Goal: Find specific page/section: Find specific page/section

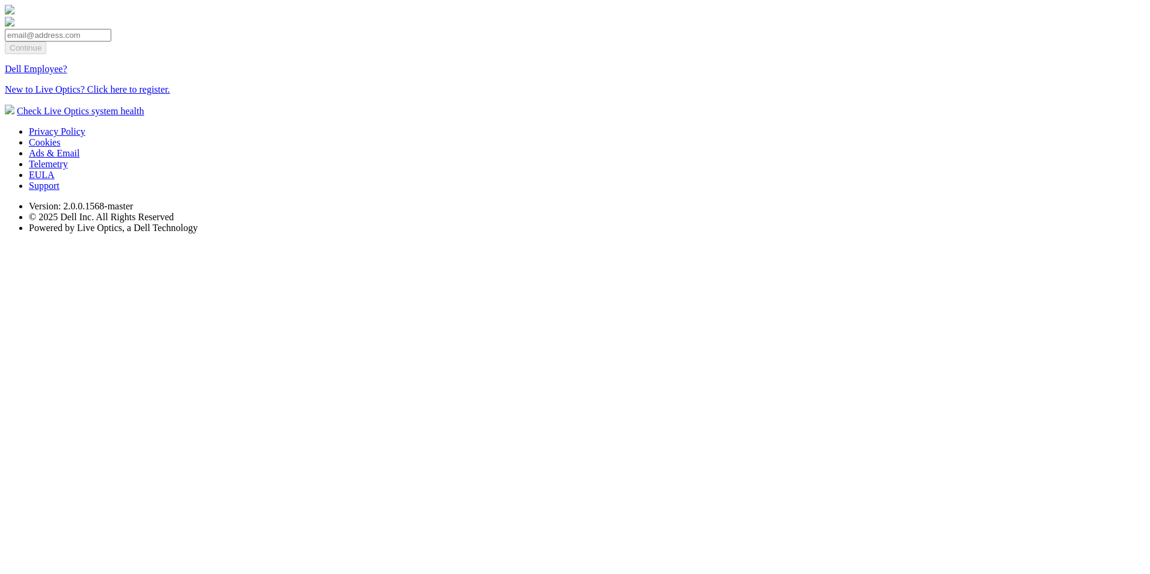
click at [67, 74] on link "Dell Employee?" at bounding box center [36, 69] width 63 height 10
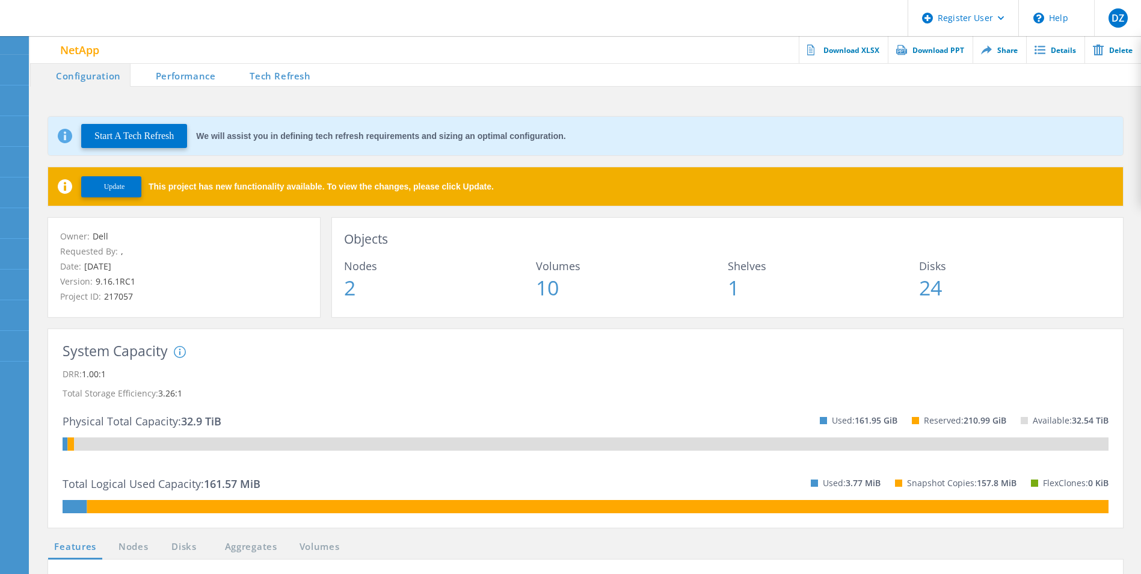
click at [128, 182] on button "Update" at bounding box center [111, 186] width 60 height 21
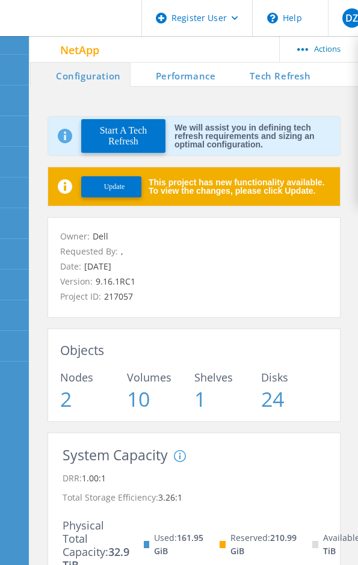
click at [111, 191] on span "Update" at bounding box center [114, 186] width 21 height 9
click at [110, 186] on span "Update" at bounding box center [114, 186] width 21 height 9
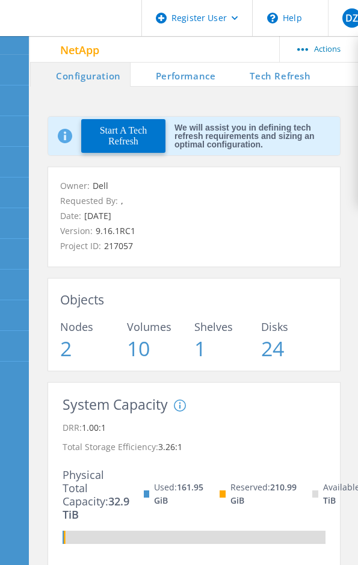
click at [180, 72] on li "Performance" at bounding box center [178, 75] width 94 height 24
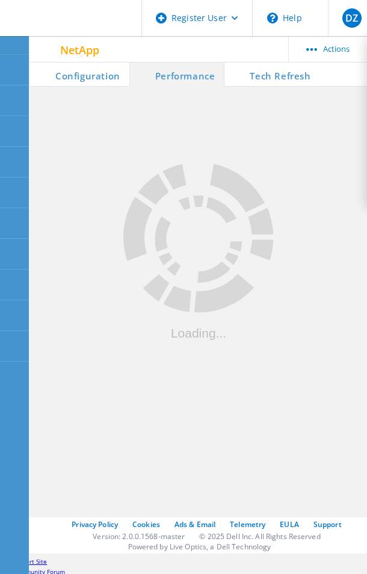
click at [268, 79] on li "Tech Refresh" at bounding box center [271, 75] width 95 height 24
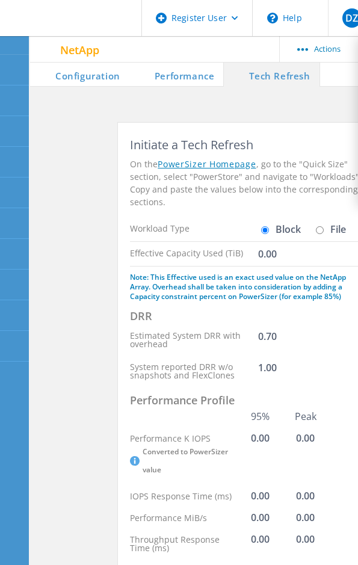
click at [203, 73] on li "Performance" at bounding box center [176, 75] width 94 height 24
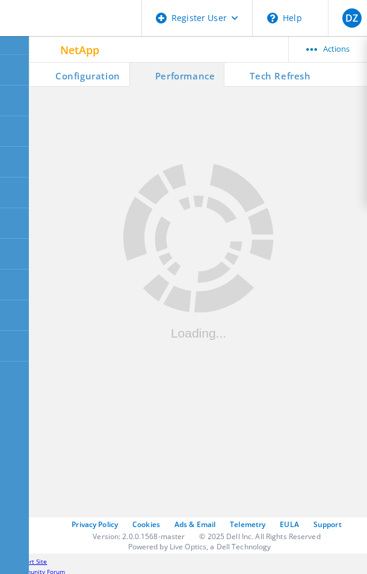
click at [87, 69] on li "Configuration" at bounding box center [79, 75] width 99 height 24
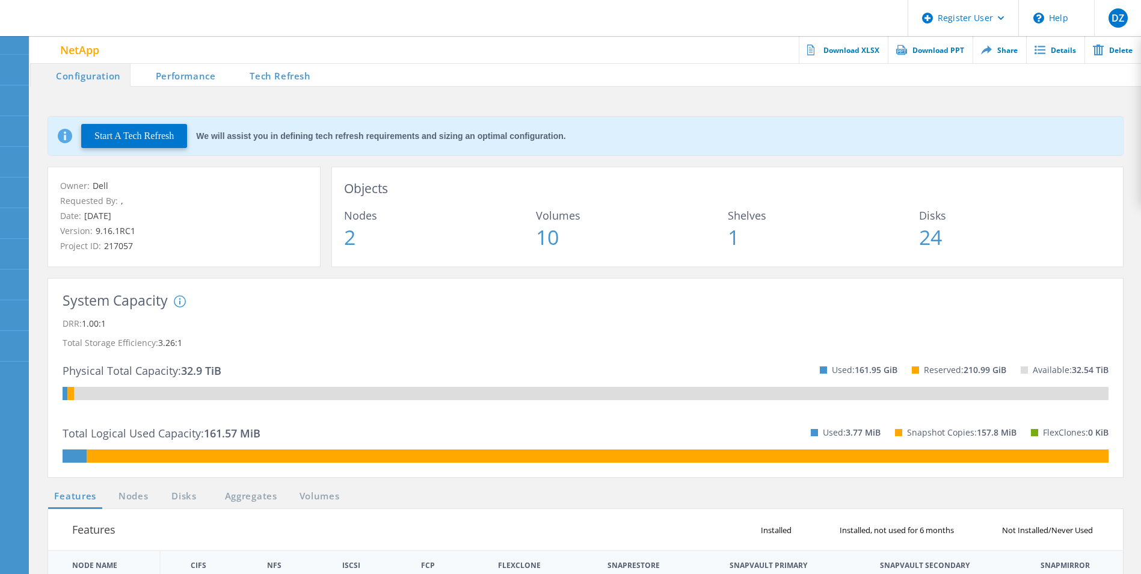
click at [14, 40] on icon at bounding box center [15, 45] width 9 height 11
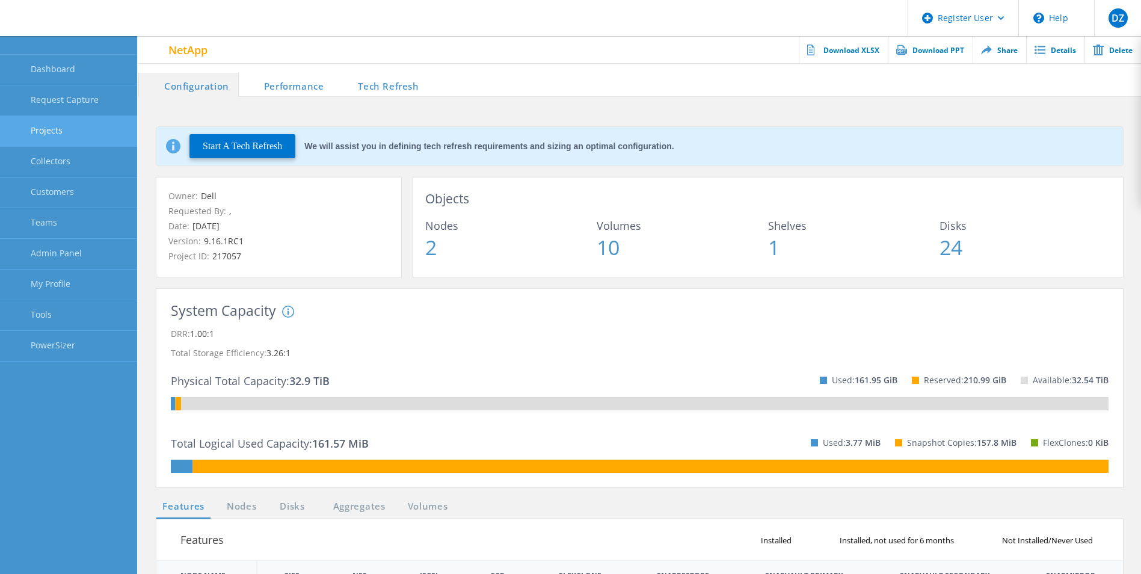
click at [67, 134] on link "Projects" at bounding box center [68, 131] width 137 height 31
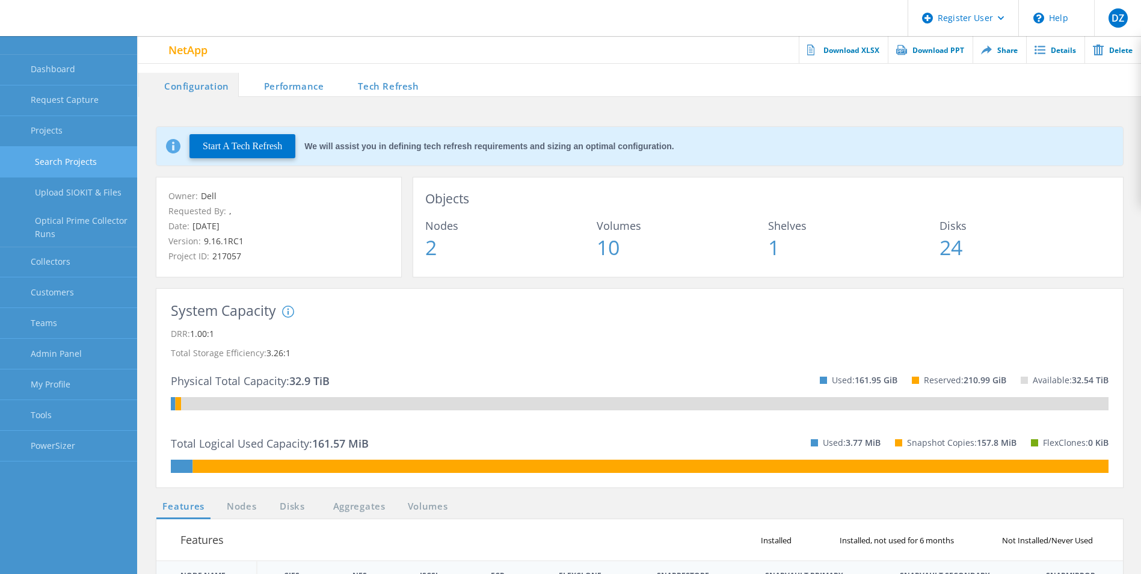
click at [111, 160] on link "Search Projects" at bounding box center [68, 162] width 137 height 31
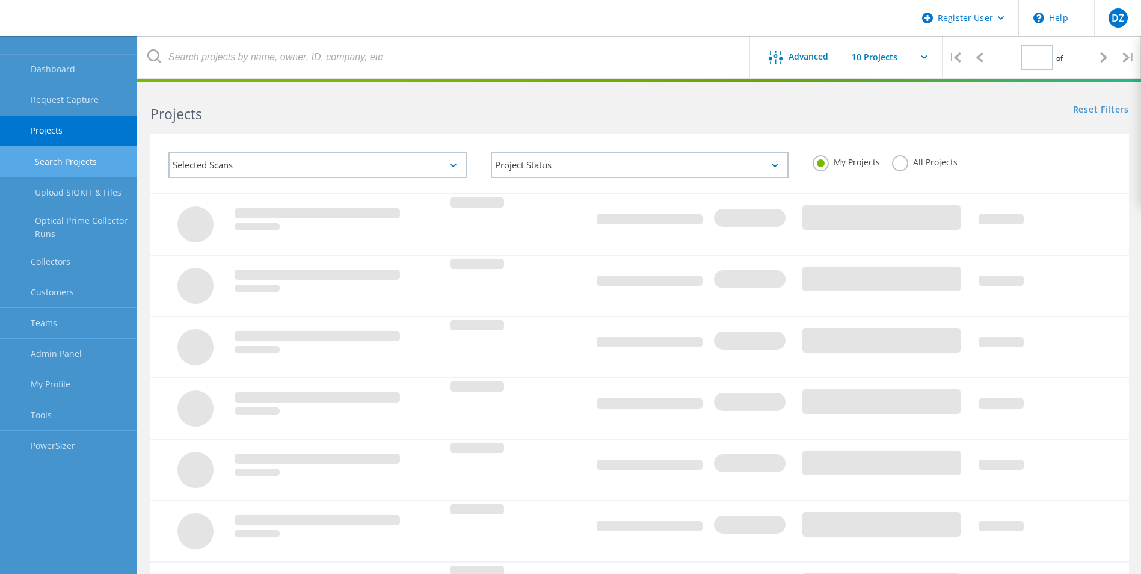
click at [366, 160] on label "All Projects" at bounding box center [925, 160] width 66 height 11
click at [0, 0] on input "All Projects" at bounding box center [0, 0] width 0 height 0
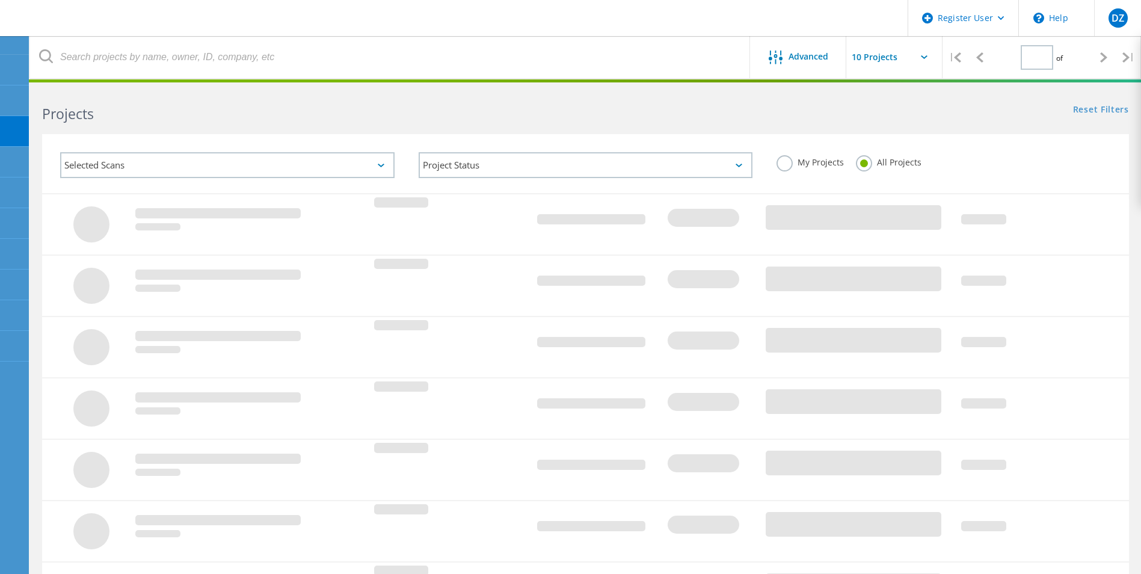
type input "1"
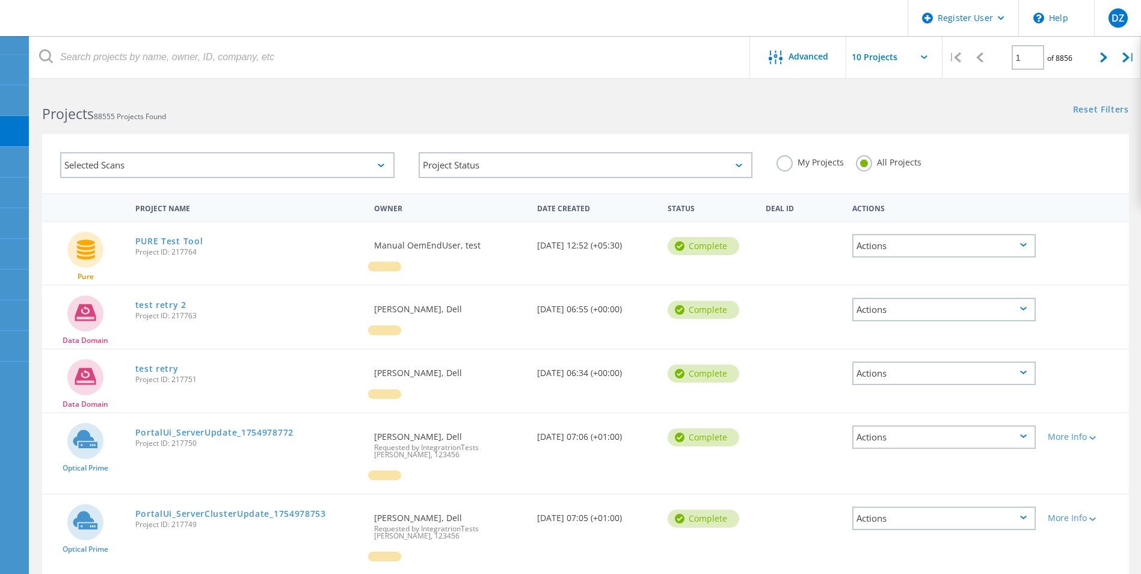
click at [366, 165] on label "My Projects" at bounding box center [810, 160] width 67 height 11
click at [0, 0] on input "My Projects" at bounding box center [0, 0] width 0 height 0
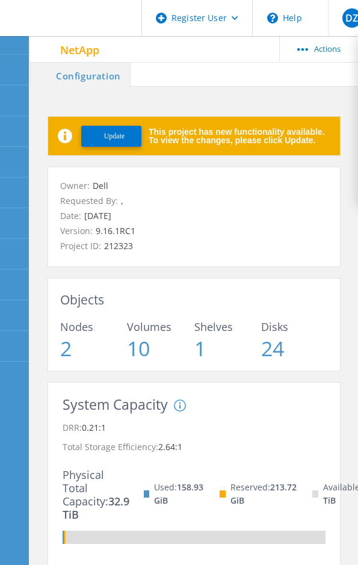
click at [106, 135] on span "Update" at bounding box center [114, 136] width 21 height 9
click at [130, 134] on button "Update" at bounding box center [111, 136] width 60 height 21
click at [118, 139] on span "Update" at bounding box center [114, 136] width 21 height 9
click at [116, 126] on button "Update" at bounding box center [111, 136] width 60 height 21
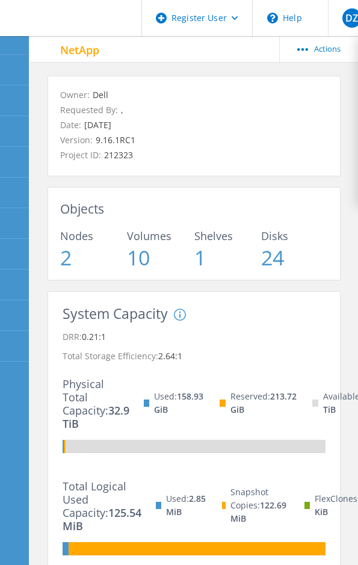
scroll to position [19, 0]
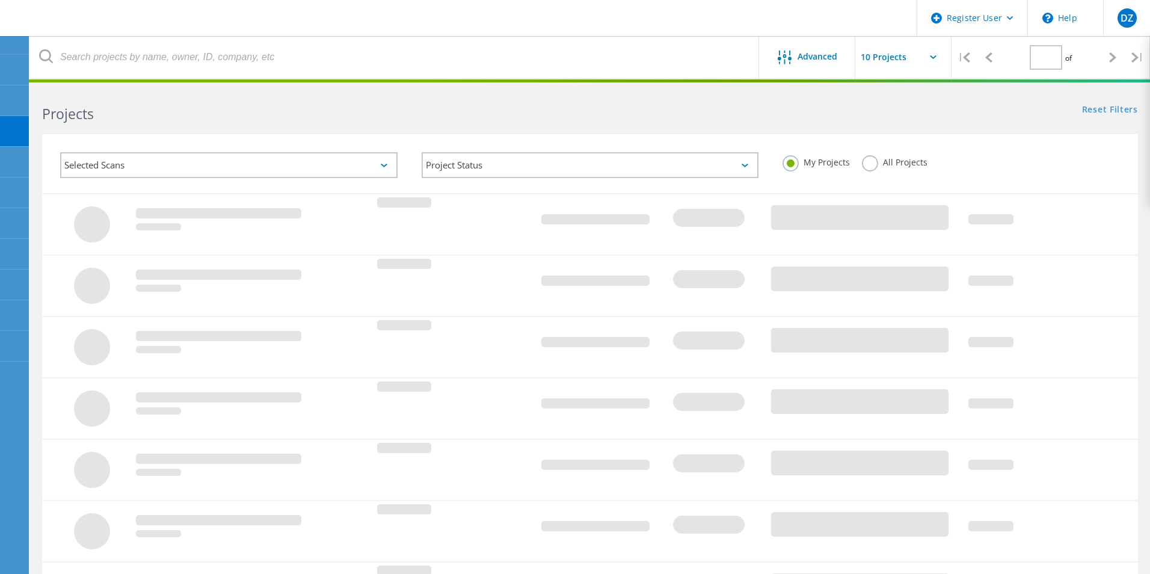
type input "1"
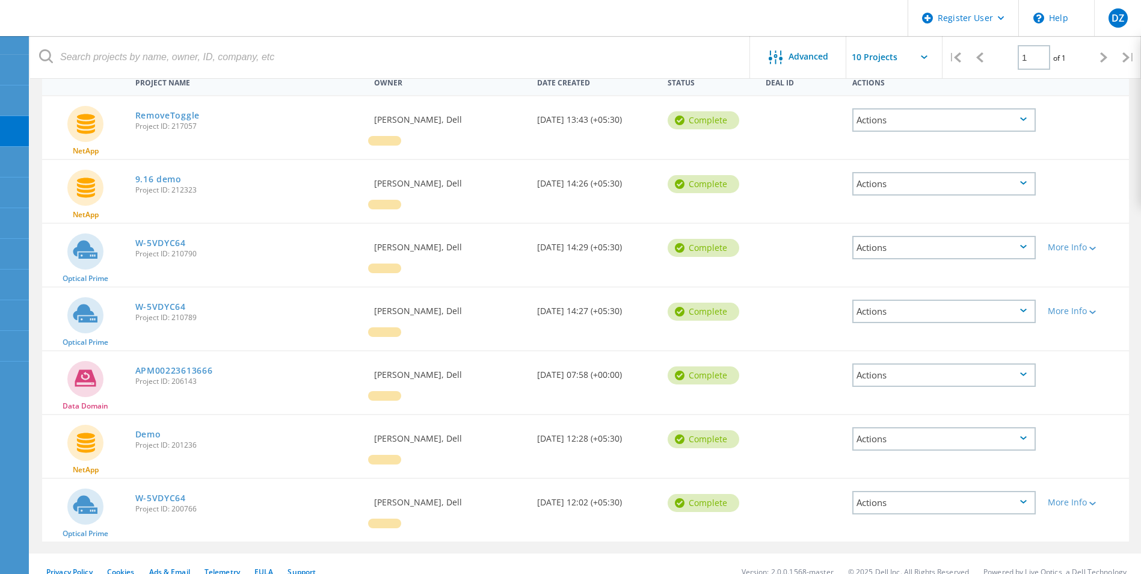
scroll to position [141, 0]
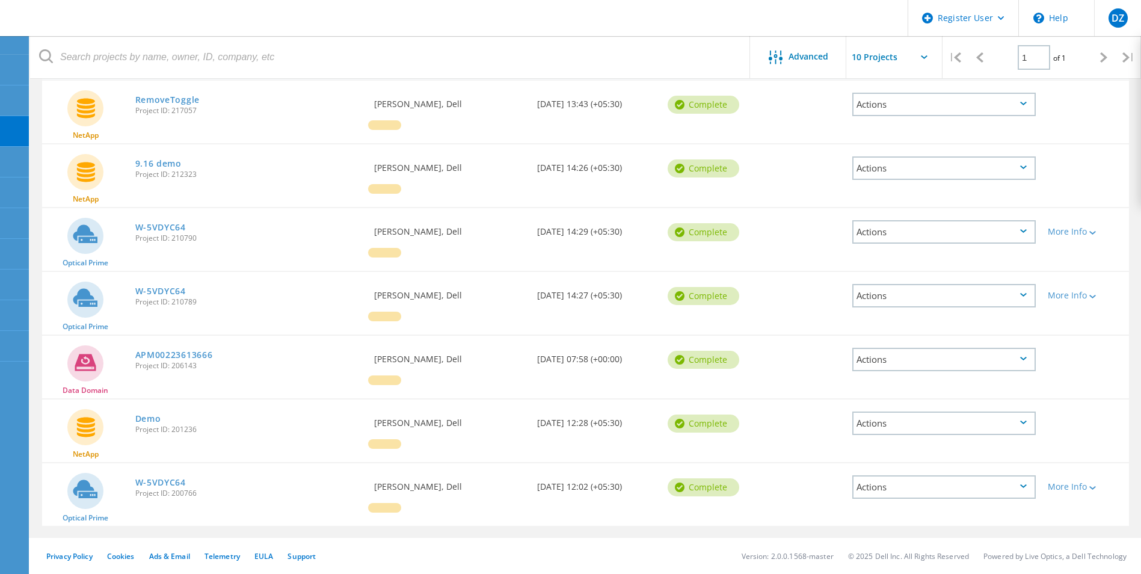
drag, startPoint x: 146, startPoint y: 419, endPoint x: 123, endPoint y: 423, distance: 22.7
click at [123, 423] on div "NetApp" at bounding box center [85, 429] width 87 height 60
click at [146, 414] on link "Demo" at bounding box center [148, 418] width 26 height 8
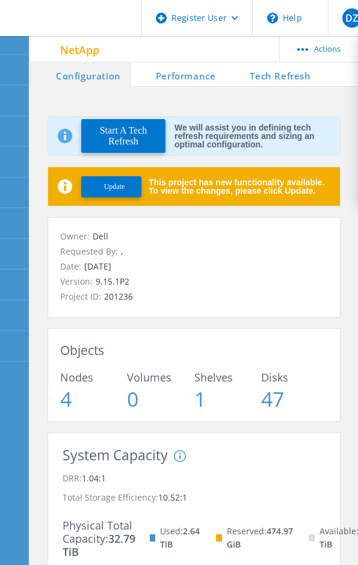
click at [97, 192] on button "Update" at bounding box center [111, 186] width 60 height 21
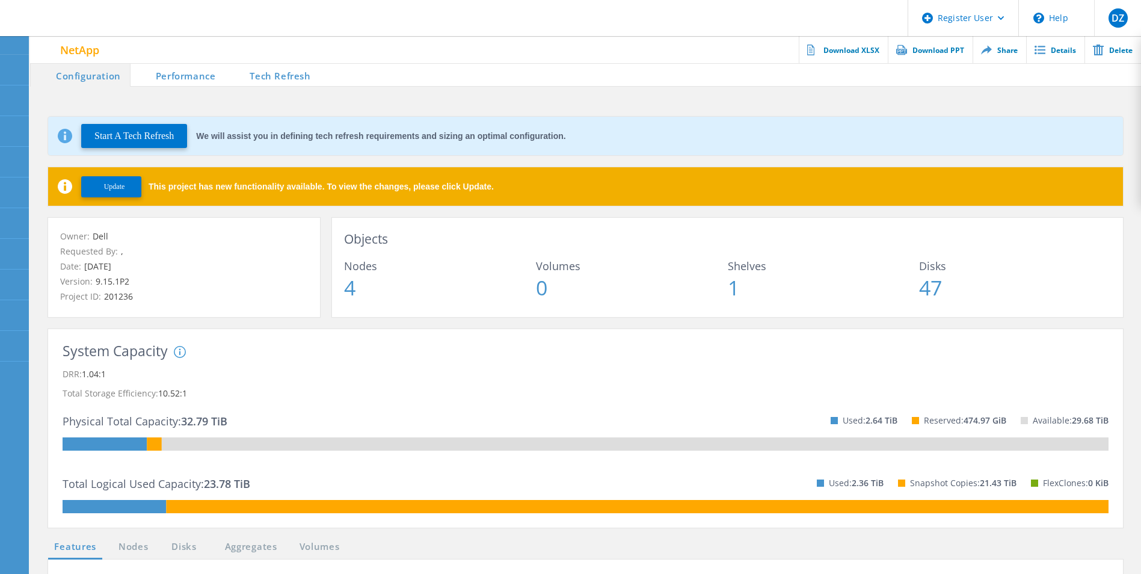
click at [117, 186] on span "Update" at bounding box center [114, 186] width 21 height 9
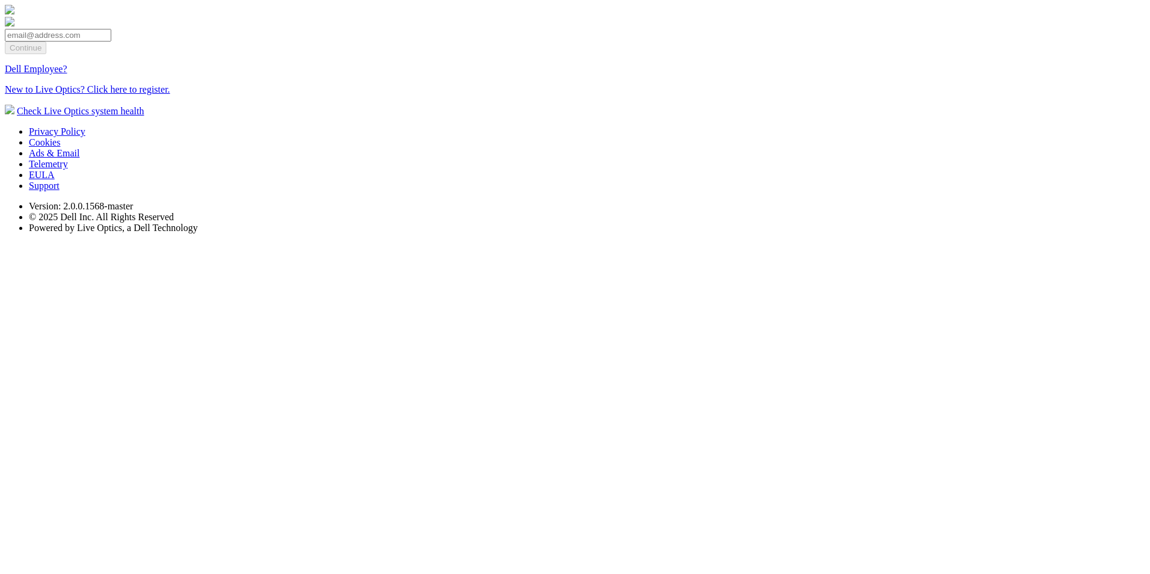
click at [67, 74] on link "Dell Employee?" at bounding box center [36, 69] width 63 height 10
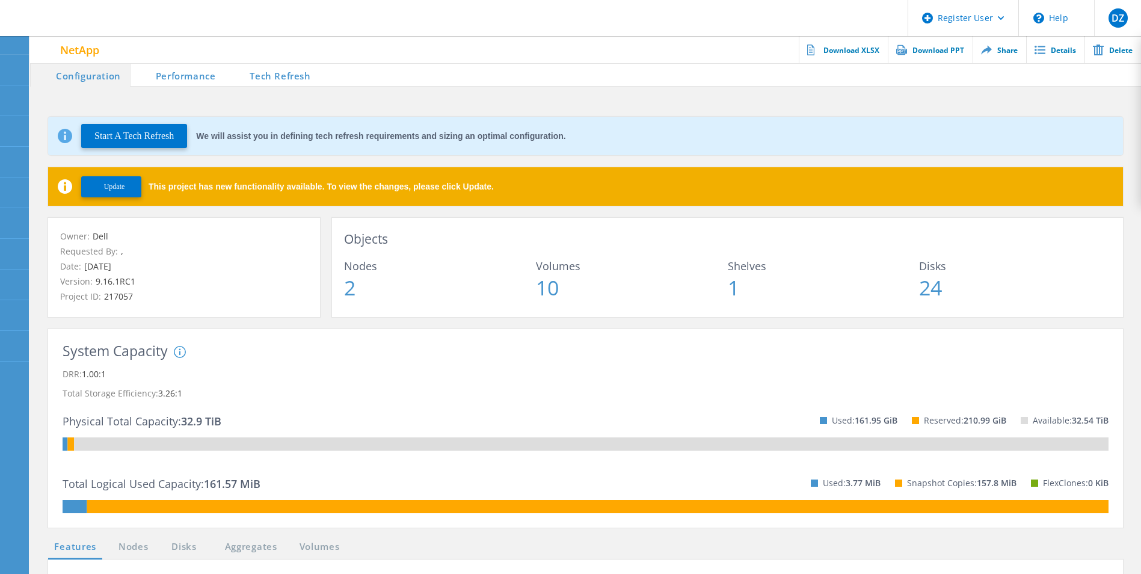
click at [124, 188] on span "Update" at bounding box center [114, 186] width 21 height 9
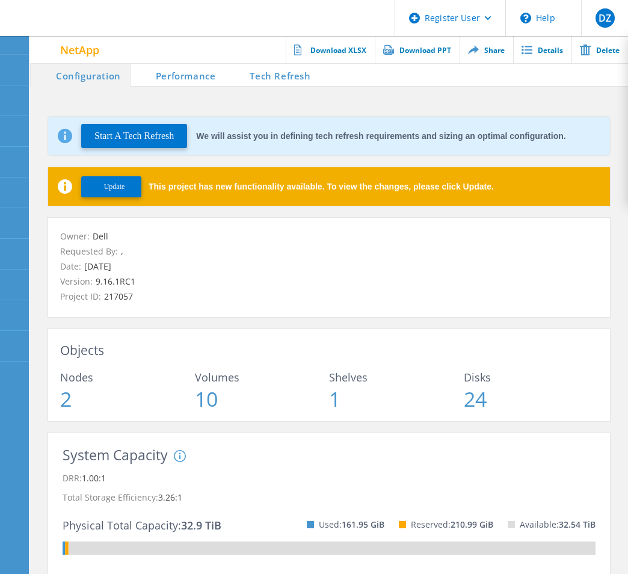
click at [118, 180] on button "Update" at bounding box center [111, 186] width 60 height 21
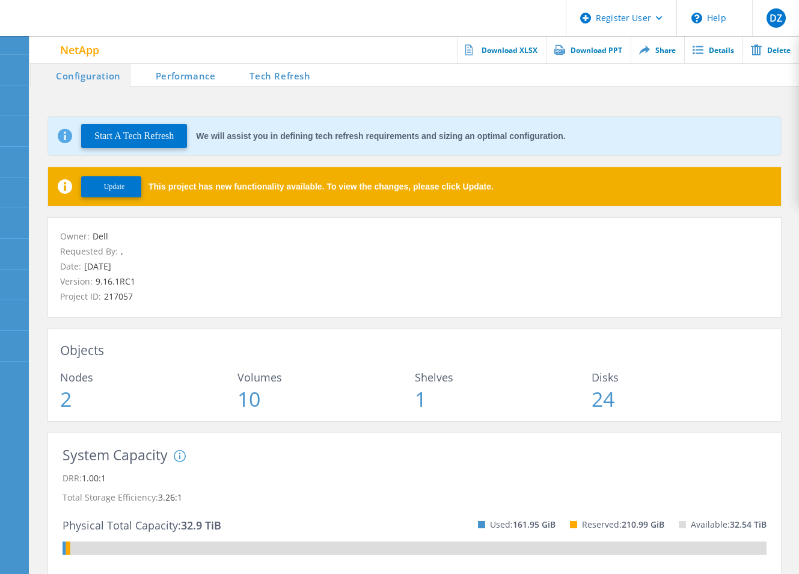
click at [122, 189] on span "Update" at bounding box center [114, 186] width 21 height 9
